Goal: Transaction & Acquisition: Download file/media

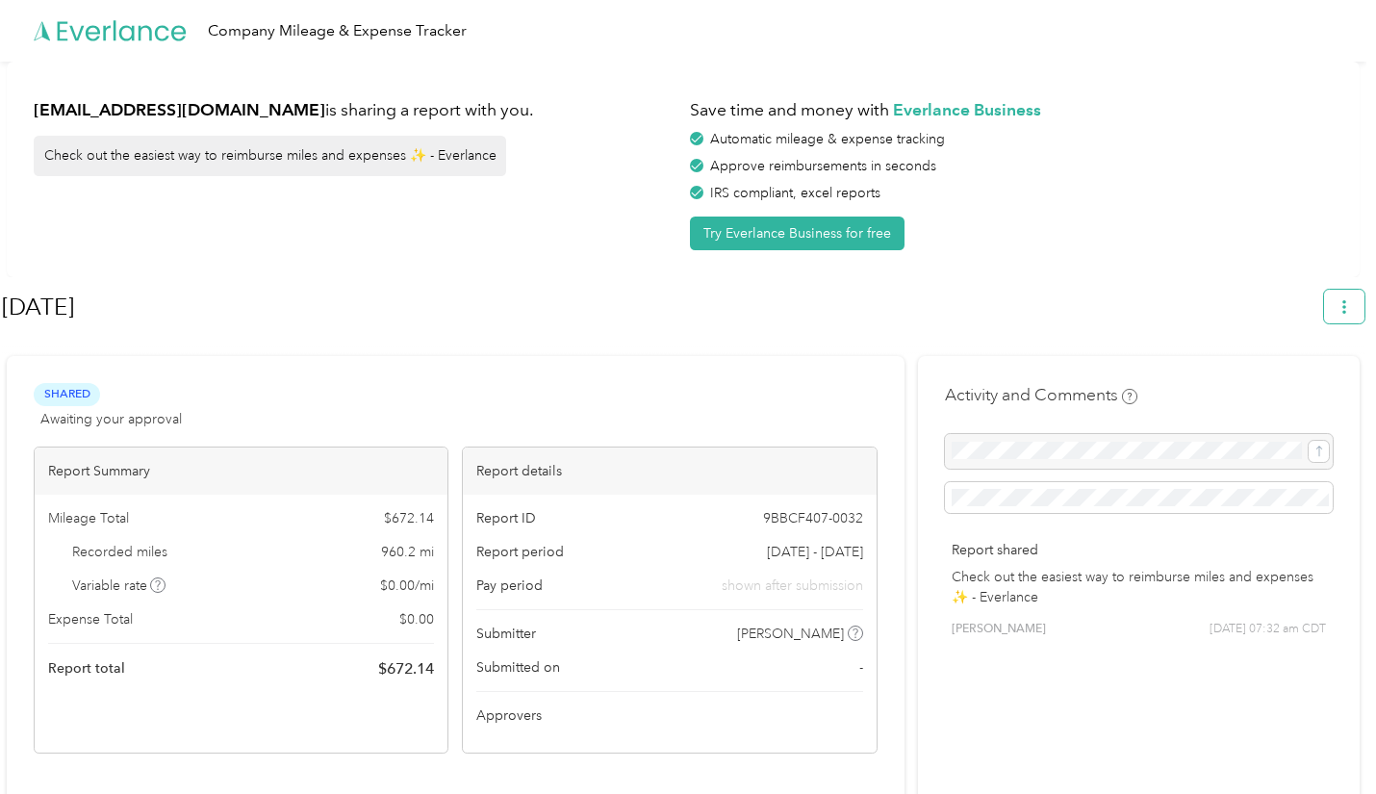
click at [1349, 310] on icon "button" at bounding box center [1343, 306] width 13 height 13
click at [1287, 387] on span "Download" at bounding box center [1298, 397] width 63 height 20
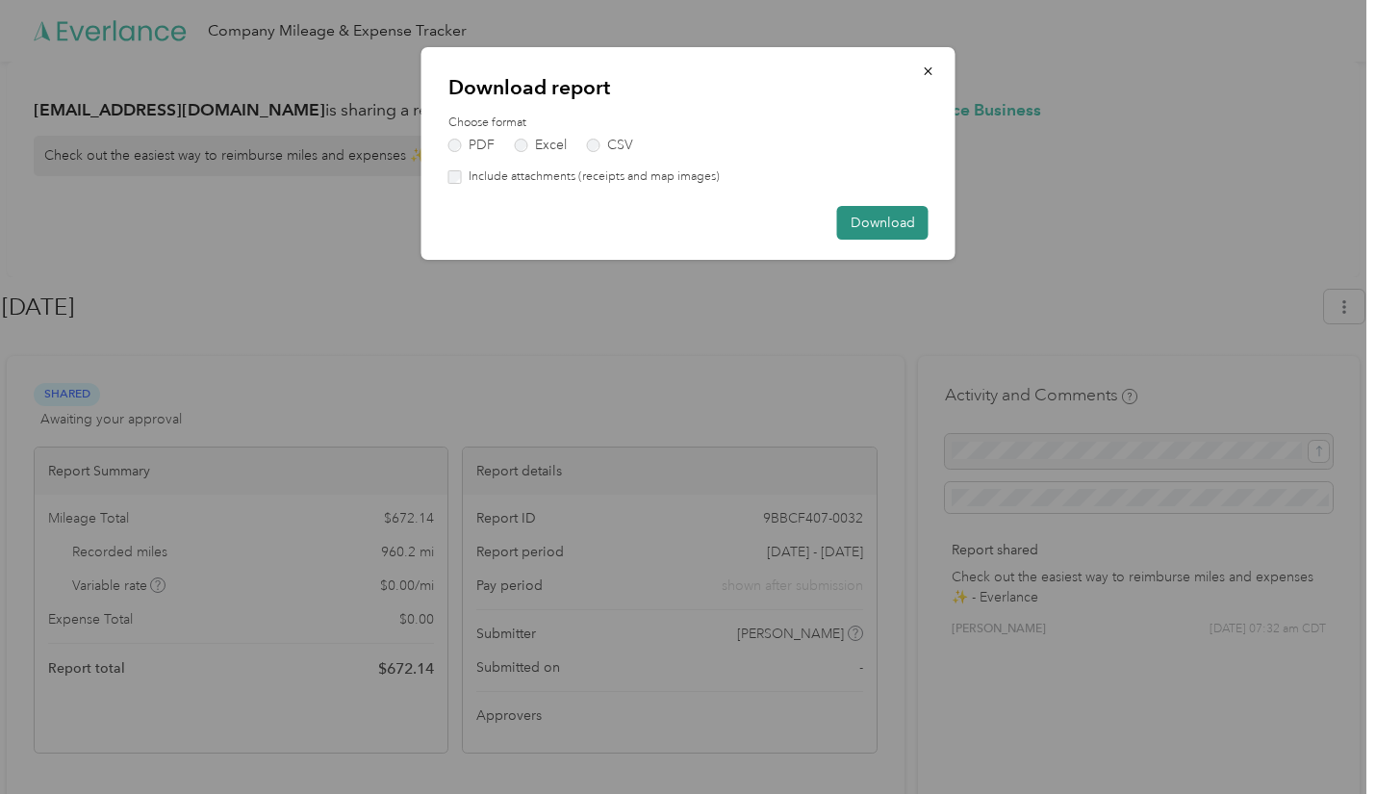
click at [907, 222] on button "Download" at bounding box center [882, 223] width 91 height 34
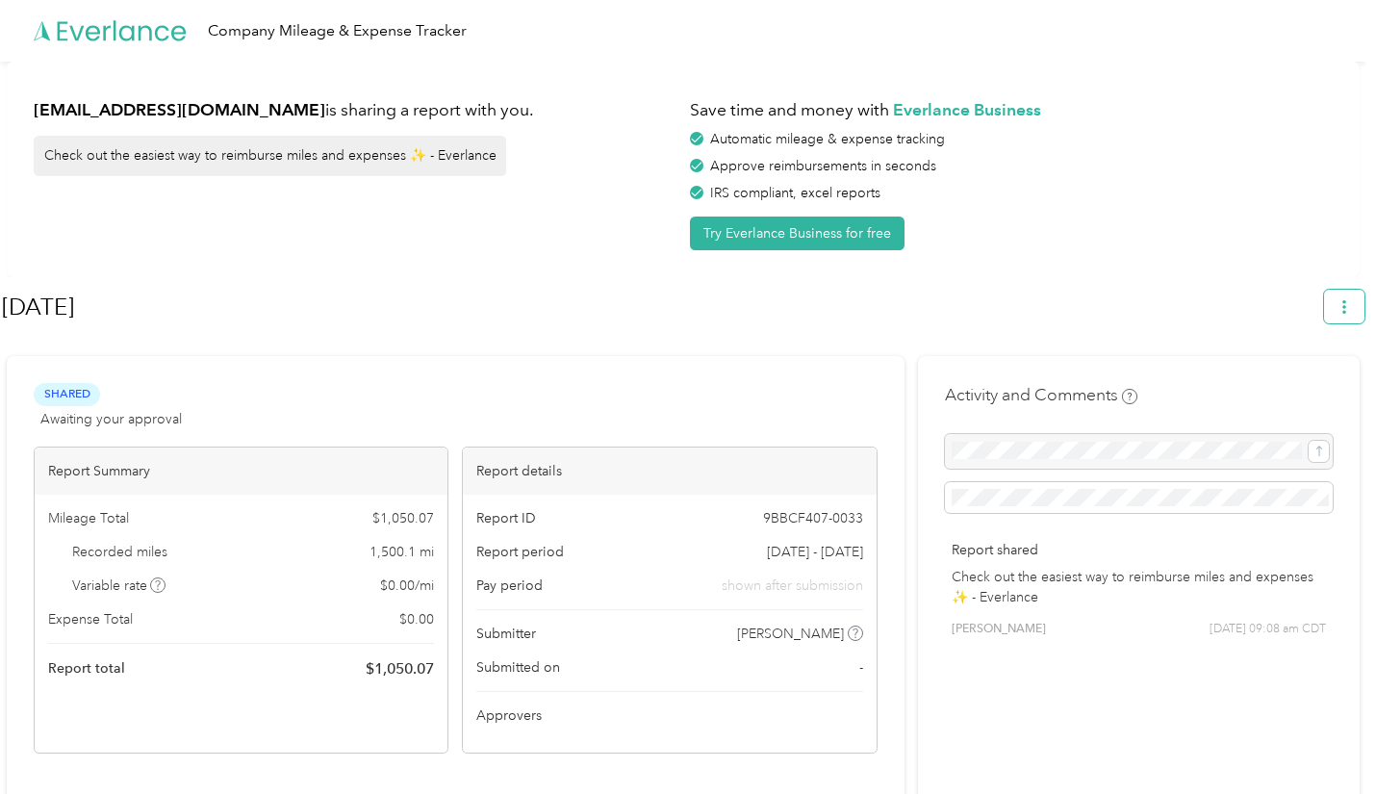
click at [1351, 301] on icon "button" at bounding box center [1343, 306] width 13 height 13
click at [1300, 387] on span "Download" at bounding box center [1298, 397] width 63 height 20
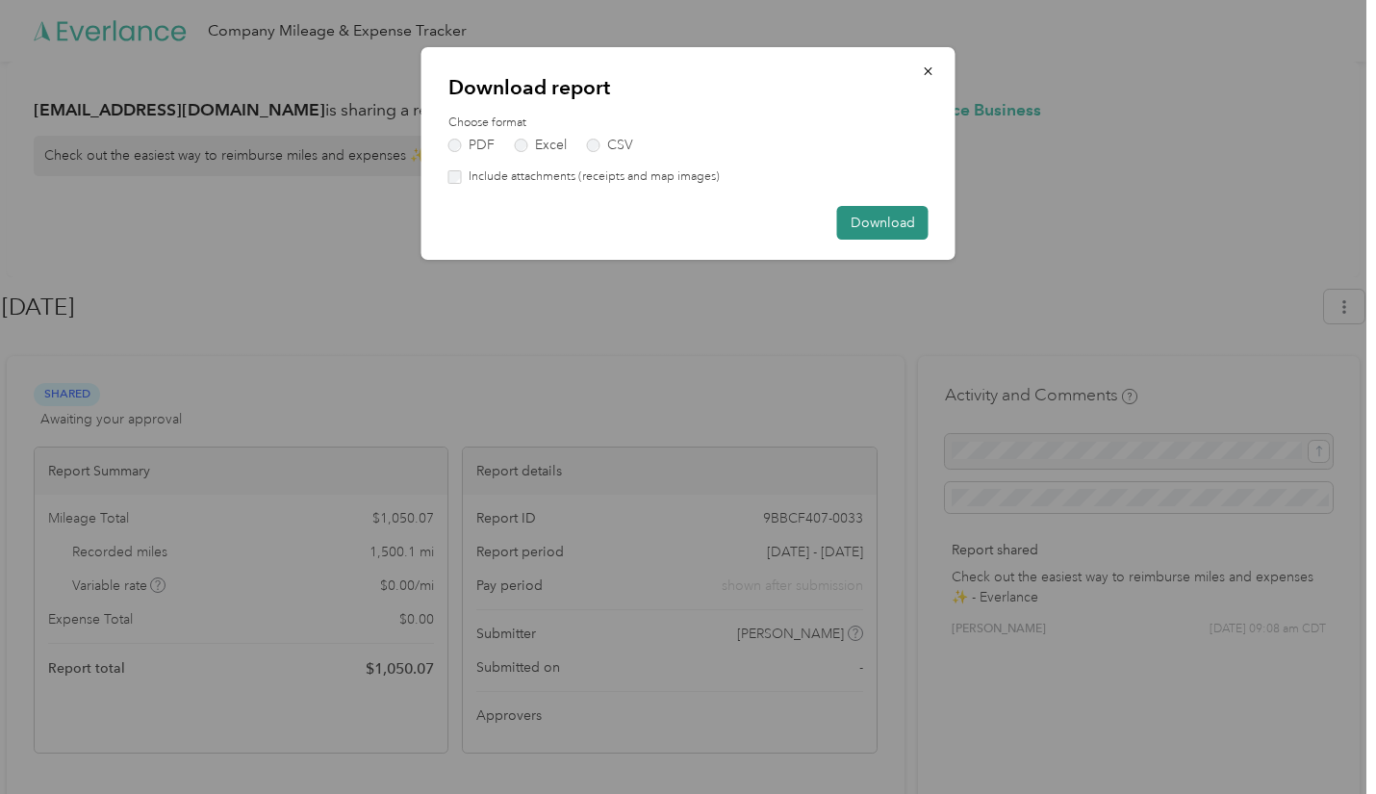
click at [844, 221] on button "Download" at bounding box center [882, 223] width 91 height 34
